Goal: Check status: Check status

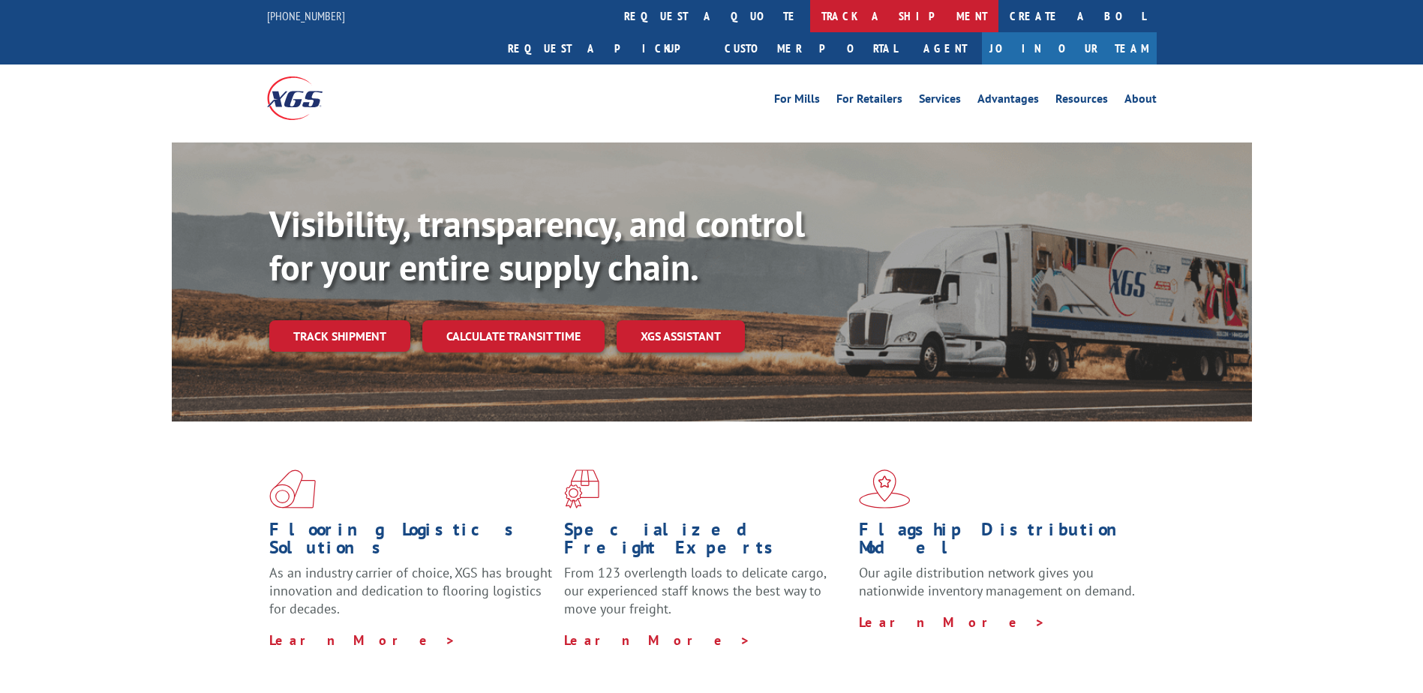
click at [810, 11] on link "track a shipment" at bounding box center [904, 16] width 188 height 32
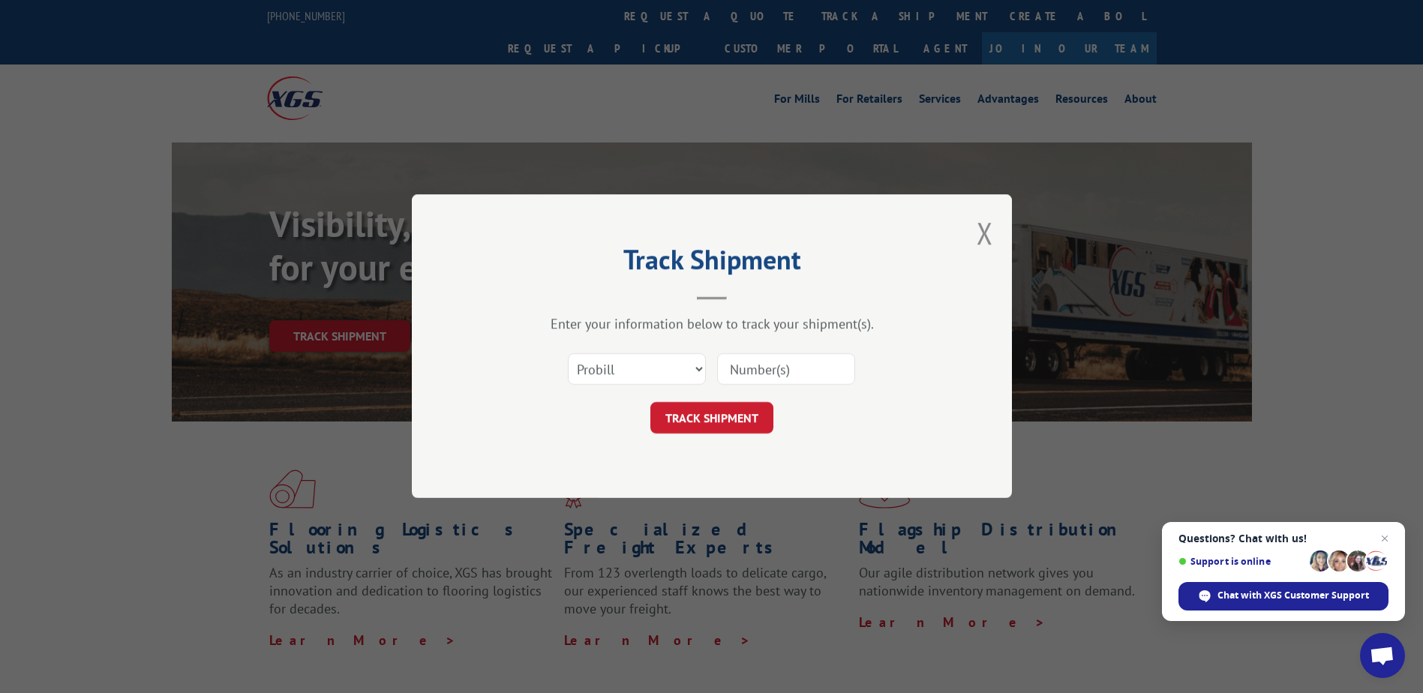
click at [775, 364] on input at bounding box center [786, 370] width 138 height 32
type input "17590461"
click button "TRACK SHIPMENT" at bounding box center [711, 419] width 123 height 32
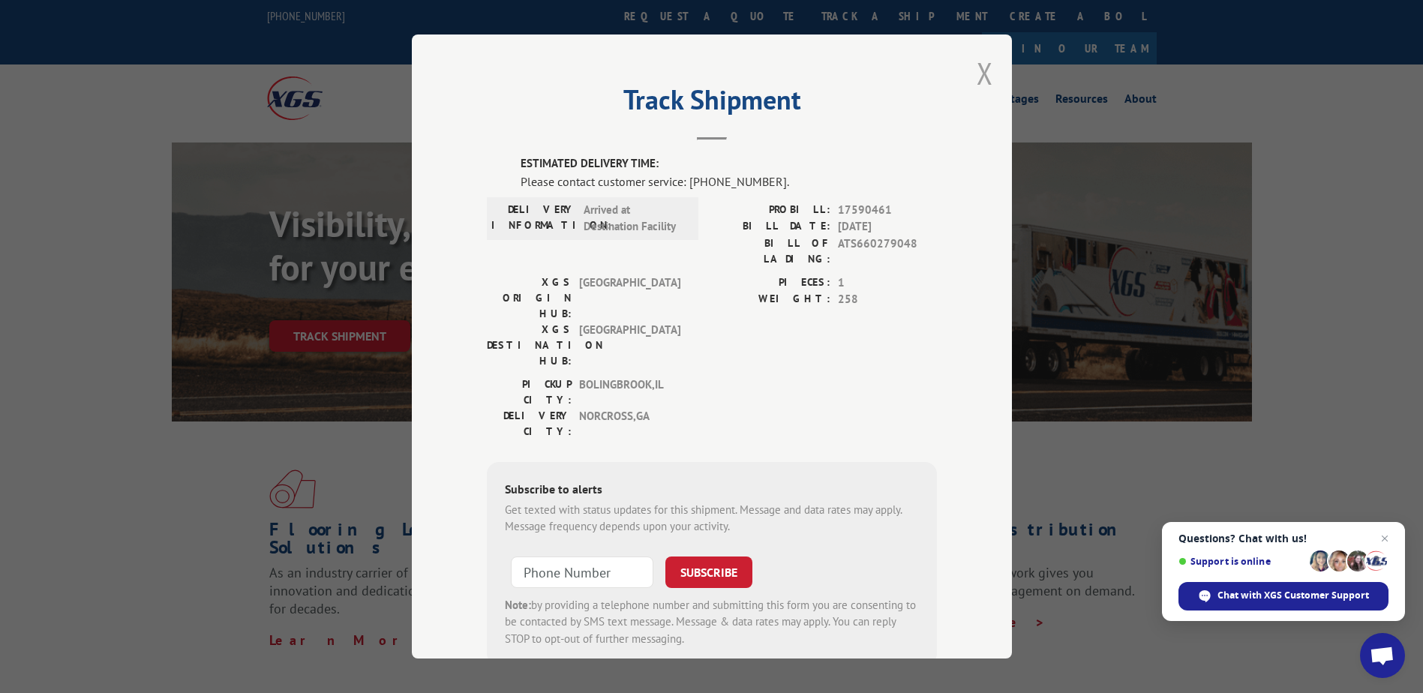
click at [980, 71] on button "Close modal" at bounding box center [985, 73] width 17 height 40
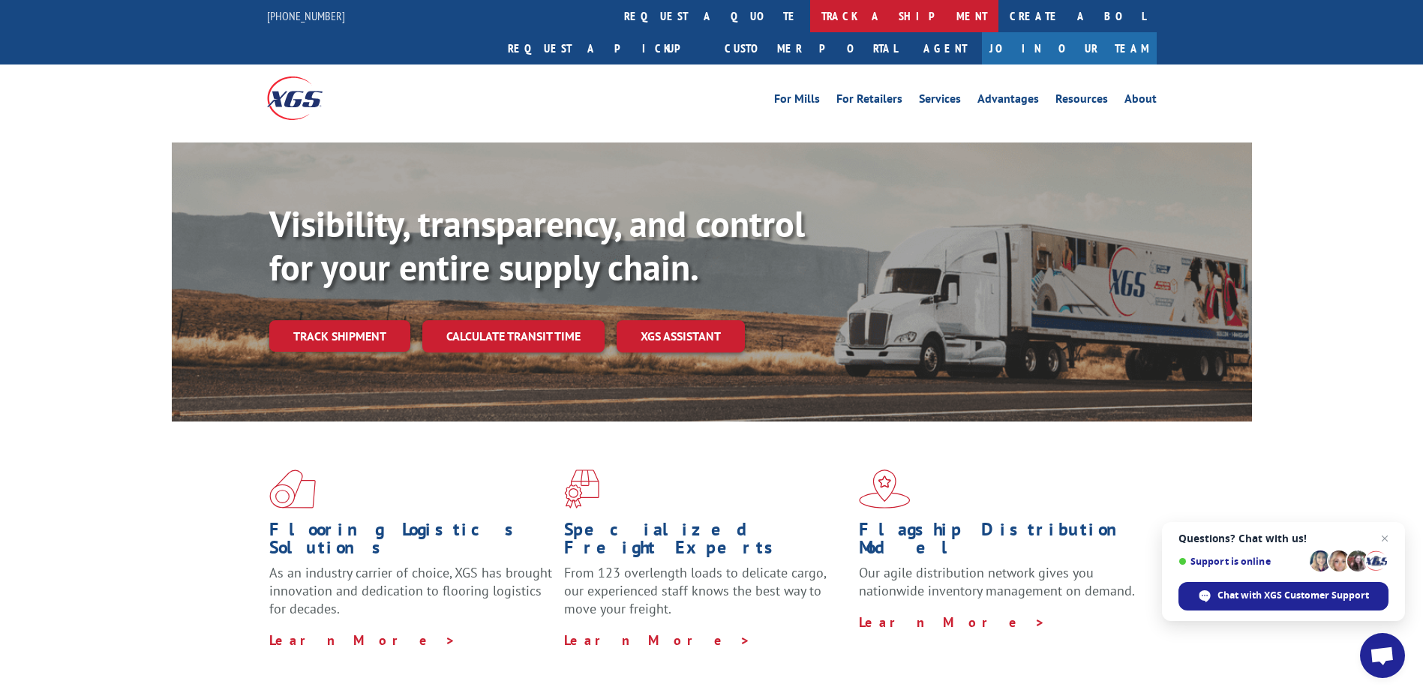
click at [810, 20] on link "track a shipment" at bounding box center [904, 16] width 188 height 32
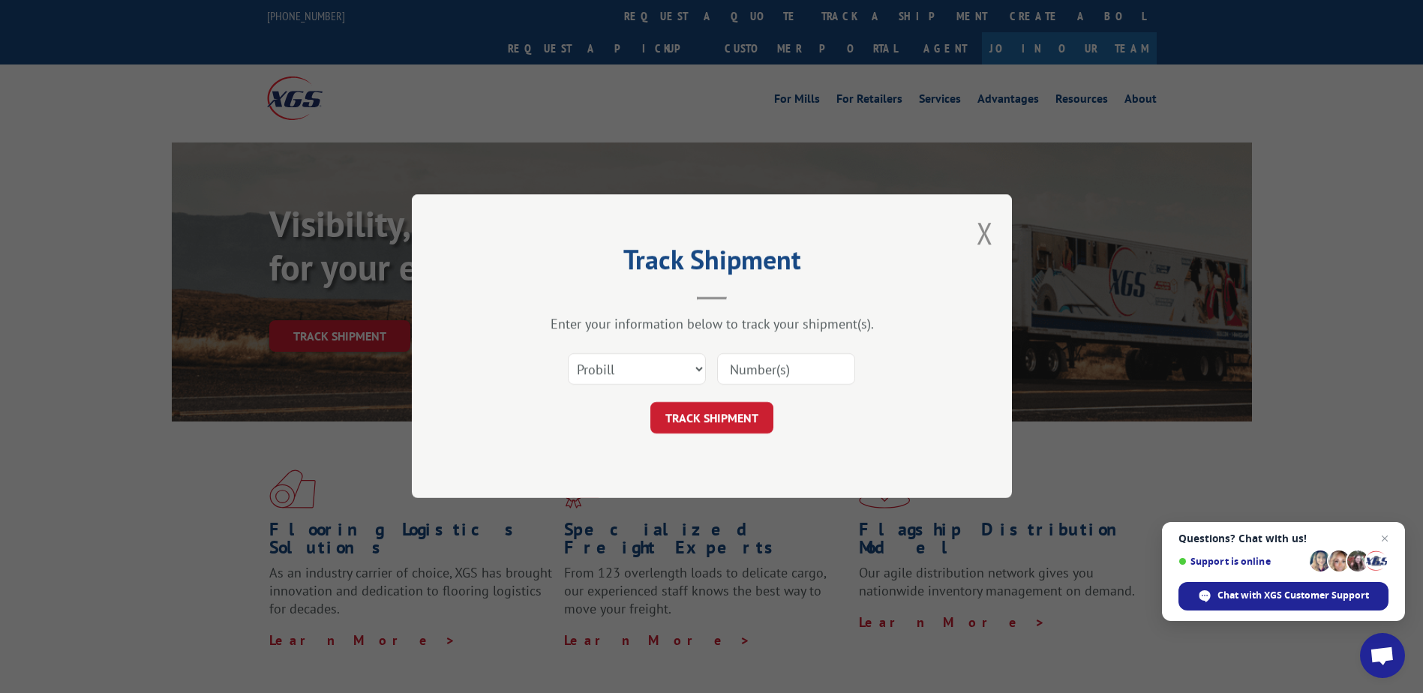
click at [760, 376] on input at bounding box center [786, 370] width 138 height 32
type input "17590461"
click button "TRACK SHIPMENT" at bounding box center [711, 419] width 123 height 32
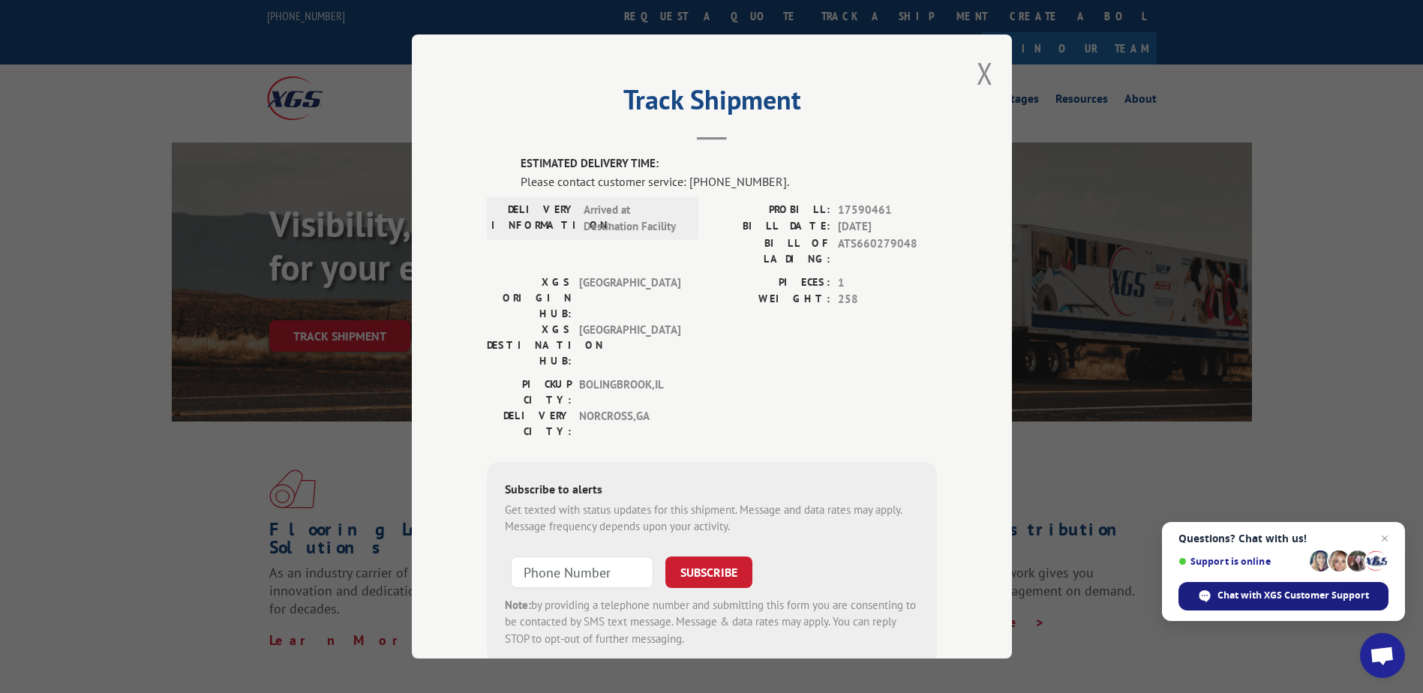
click at [1247, 592] on span "Chat with XGS Customer Support" at bounding box center [1293, 596] width 152 height 14
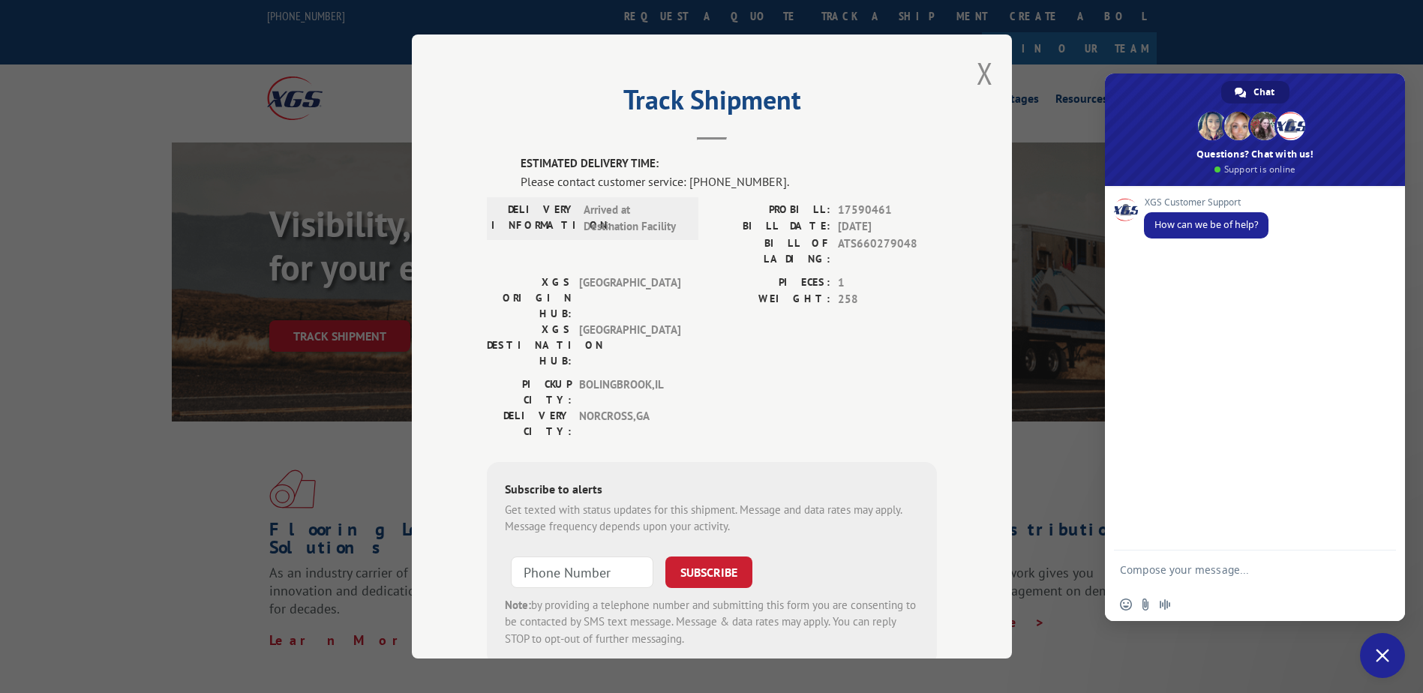
click at [1199, 569] on textarea "Compose your message..." at bounding box center [1240, 570] width 240 height 38
type textarea "tracing pro 17590461"
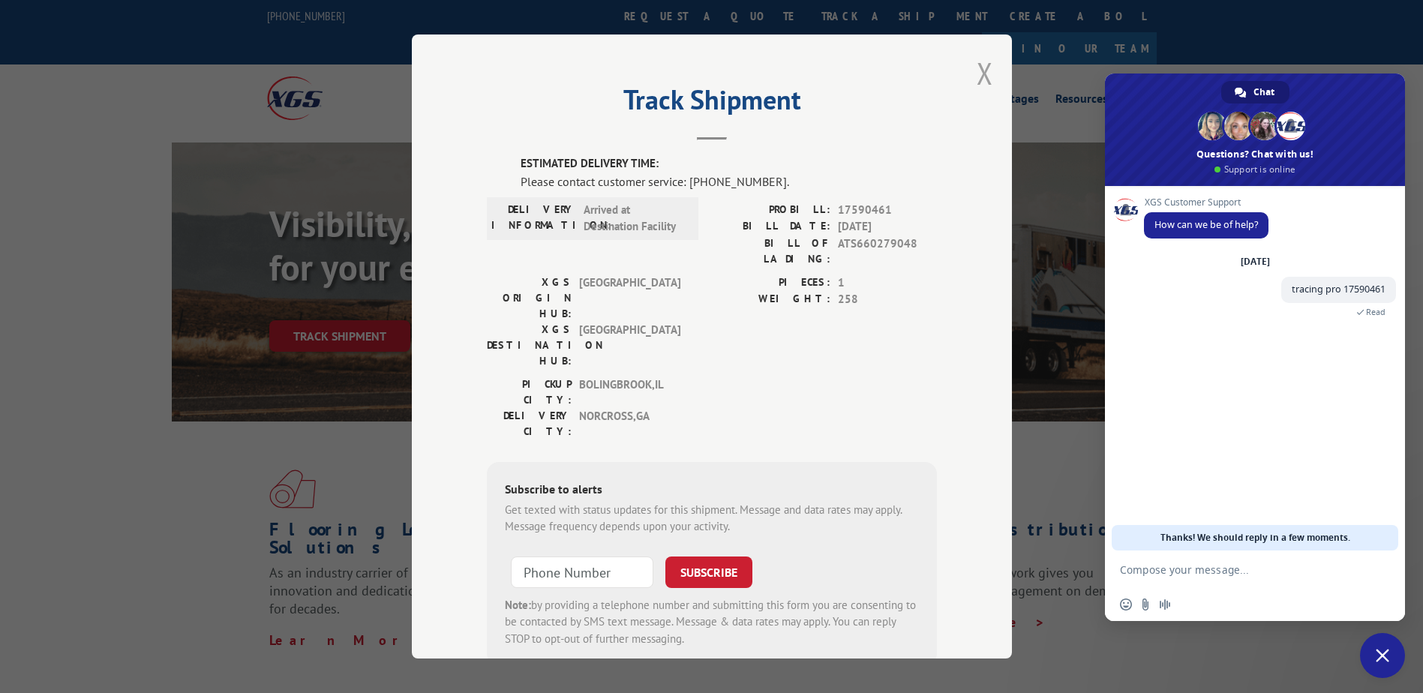
click at [977, 66] on button "Close modal" at bounding box center [985, 73] width 17 height 40
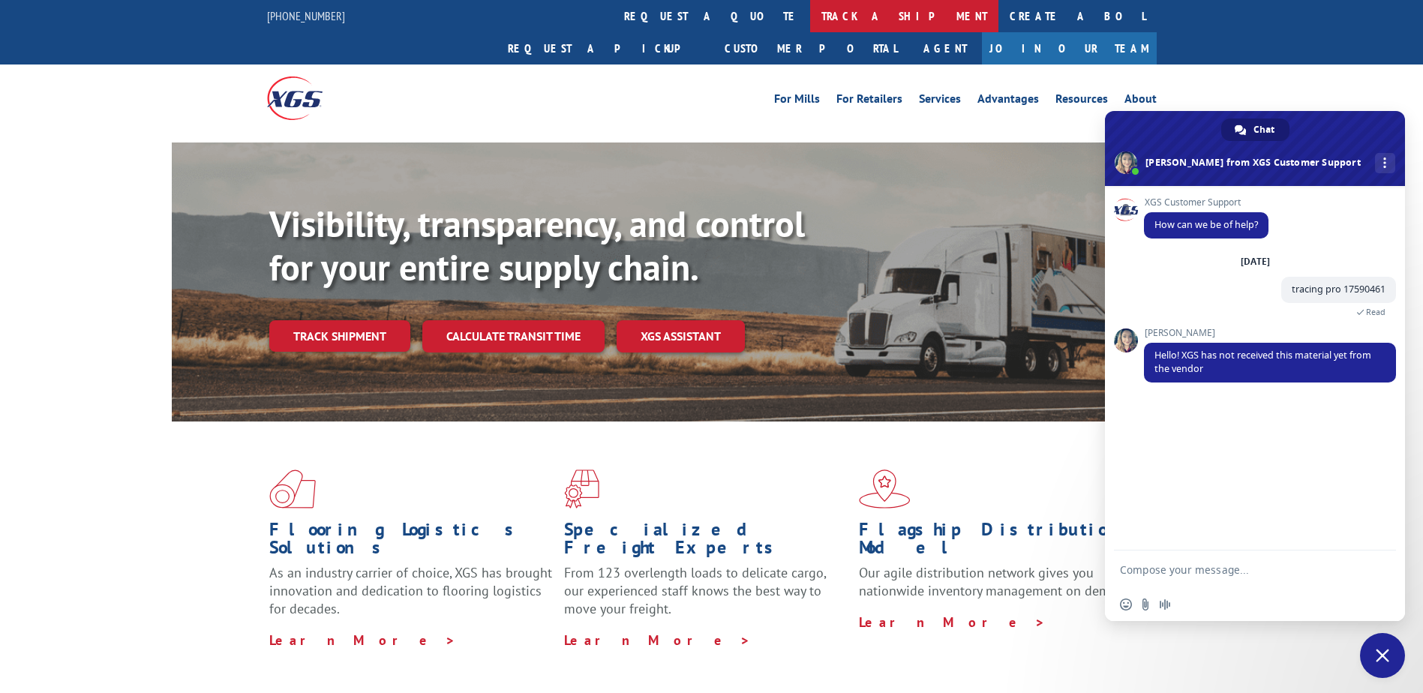
click at [810, 18] on link "track a shipment" at bounding box center [904, 16] width 188 height 32
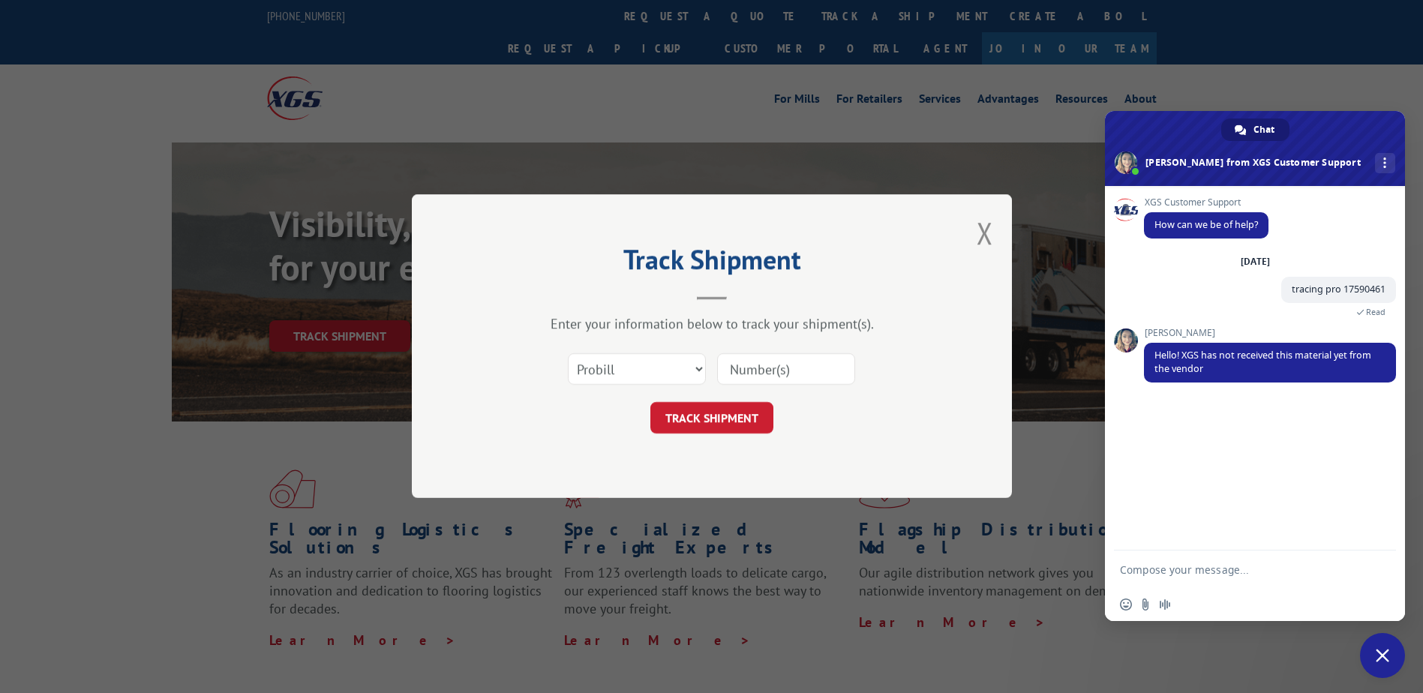
click at [770, 368] on input at bounding box center [786, 370] width 138 height 32
type input "17590461"
click at [737, 405] on button "TRACK SHIPMENT" at bounding box center [711, 419] width 123 height 32
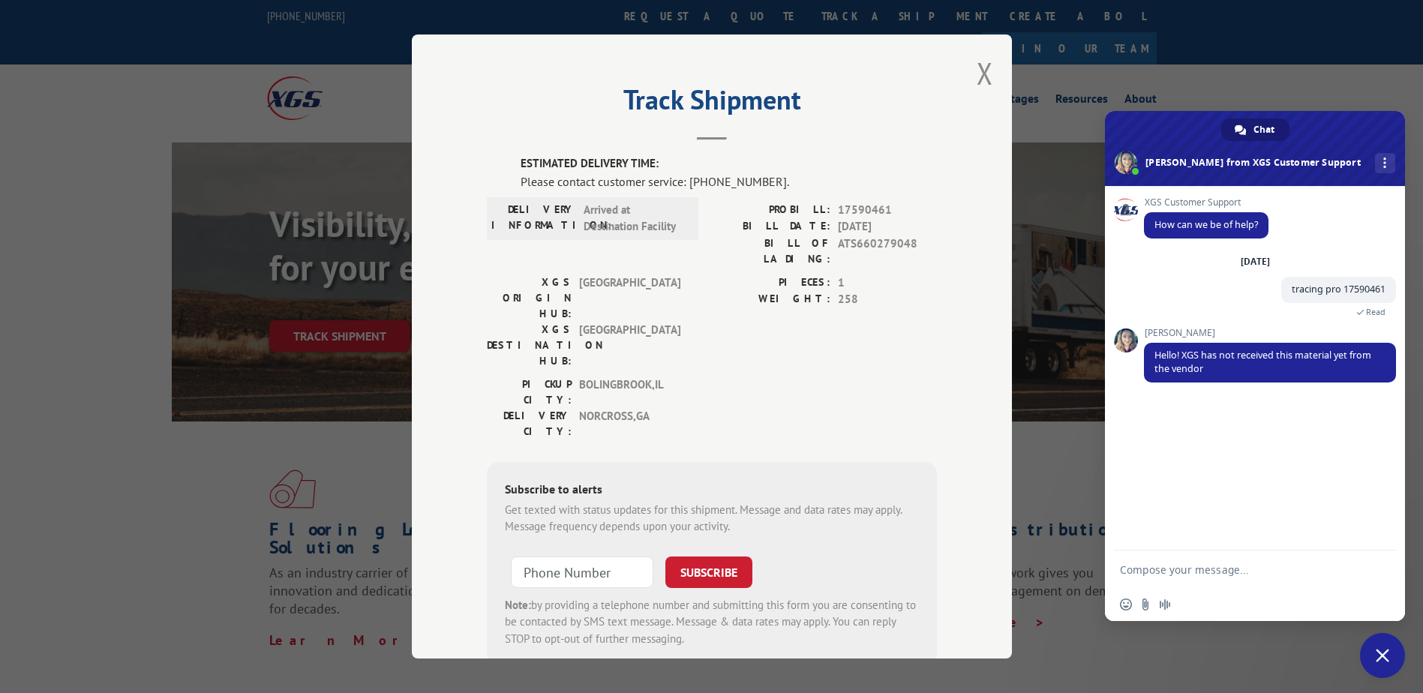
click at [1223, 566] on textarea "Compose your message..." at bounding box center [1240, 570] width 240 height 38
type textarea "thanks"
click at [1379, 571] on span "Send" at bounding box center [1378, 569] width 11 height 11
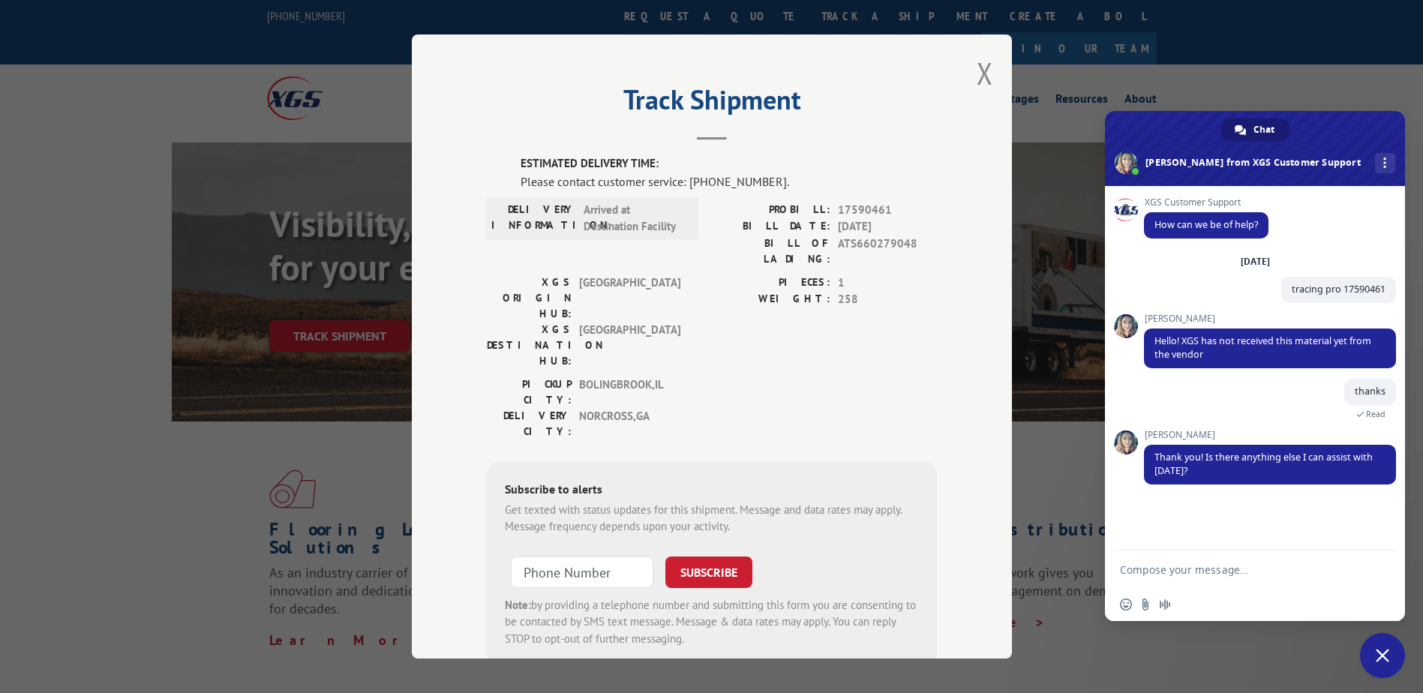
click at [1166, 566] on textarea "Compose your message..." at bounding box center [1240, 570] width 240 height 38
type textarea "Have a great weekend"
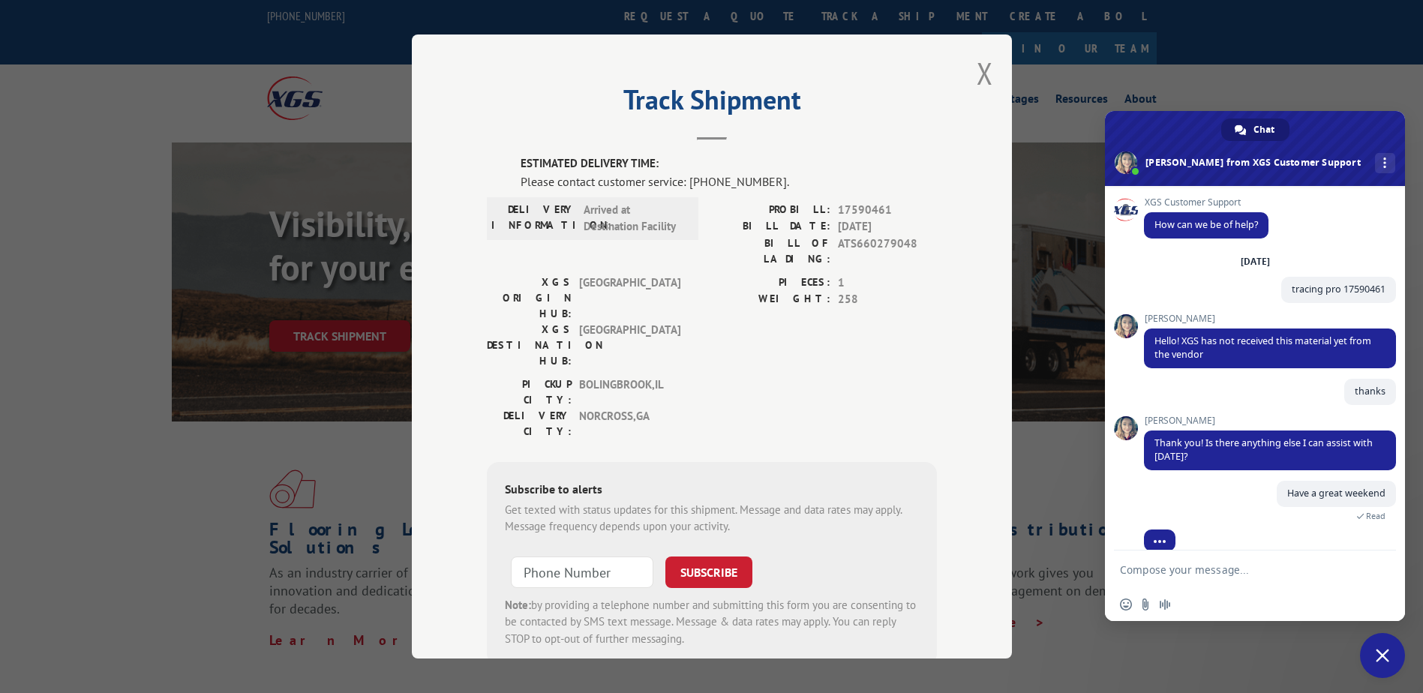
scroll to position [17, 0]
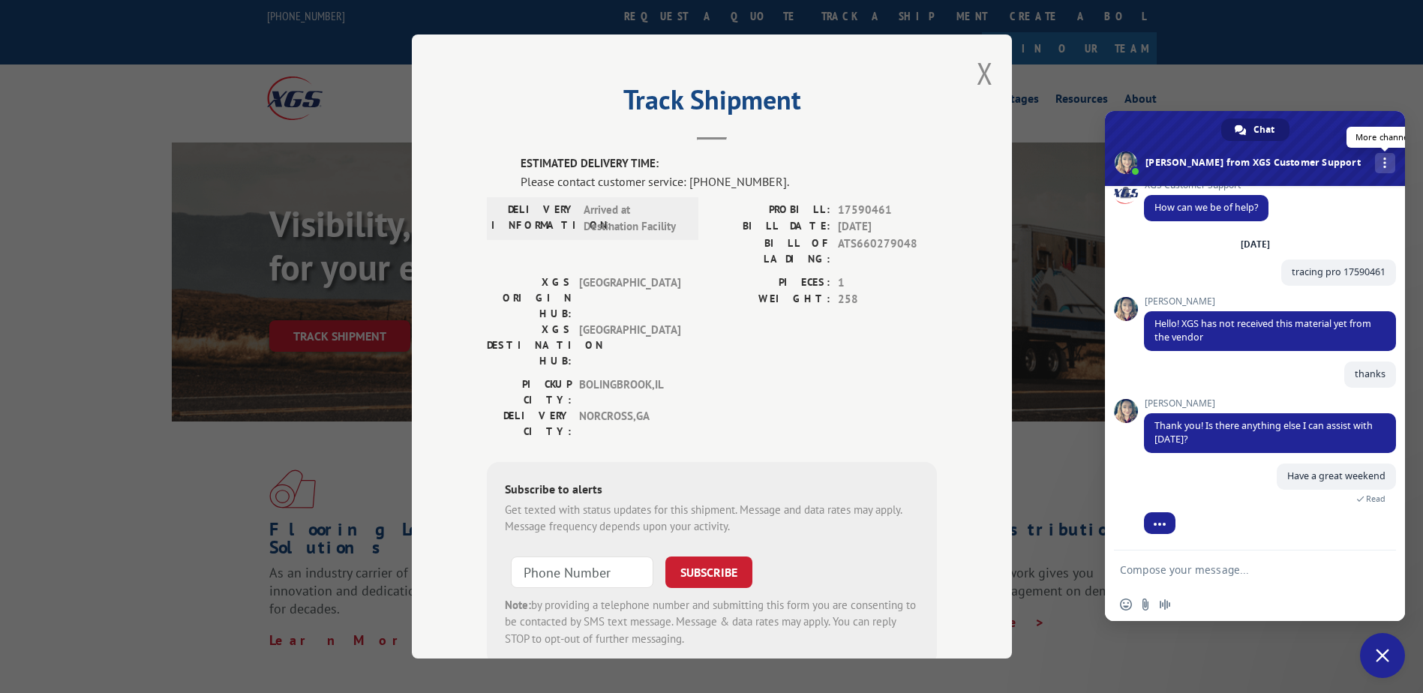
click at [1375, 161] on link "More channels" at bounding box center [1385, 163] width 20 height 20
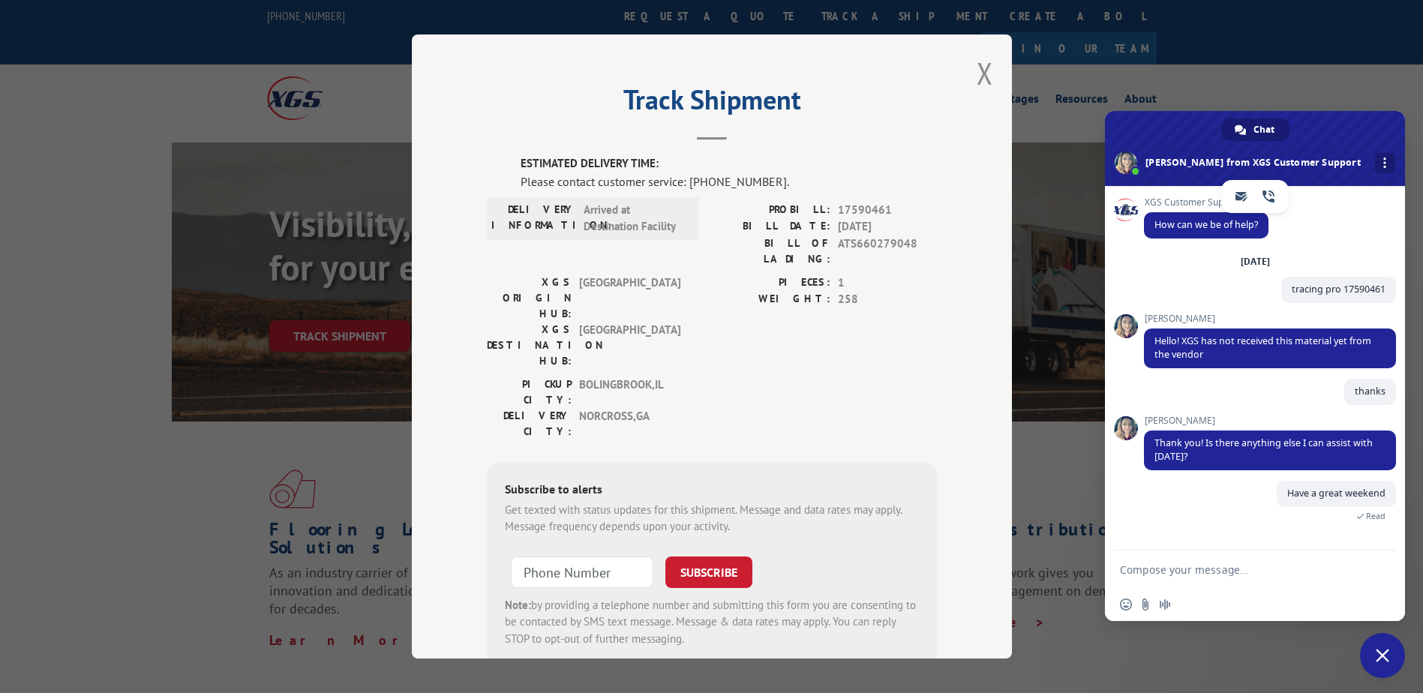
scroll to position [107, 0]
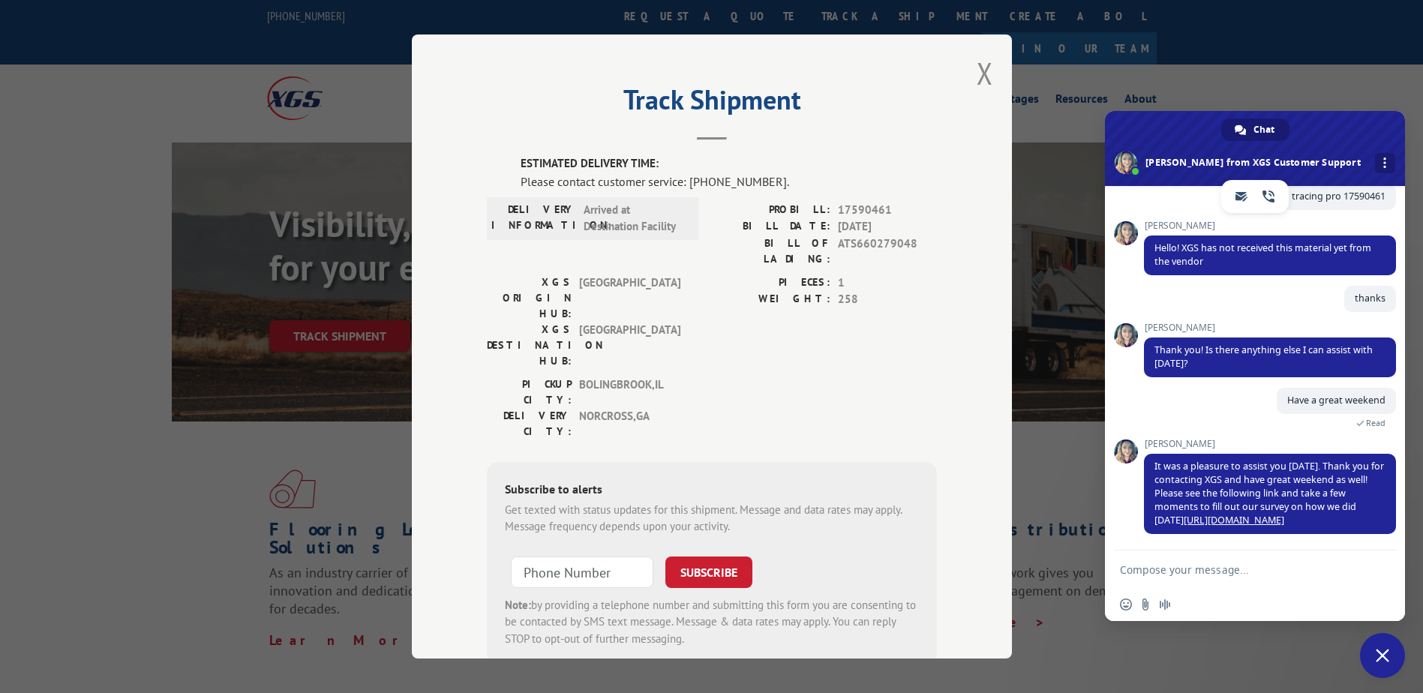
click at [1358, 82] on div "Track Shipment ESTIMATED DELIVERY TIME: Please contact customer service: [PHONE…" at bounding box center [711, 346] width 1423 height 693
click at [1366, 652] on span "Close chat" at bounding box center [1382, 655] width 45 height 45
